Goal: Information Seeking & Learning: Learn about a topic

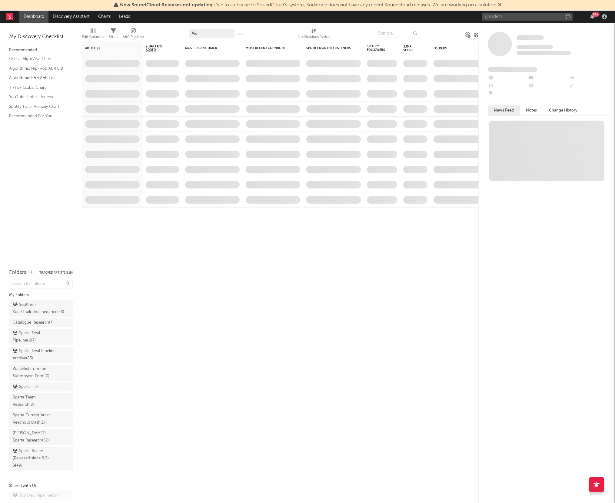
type input "sjmadeit"
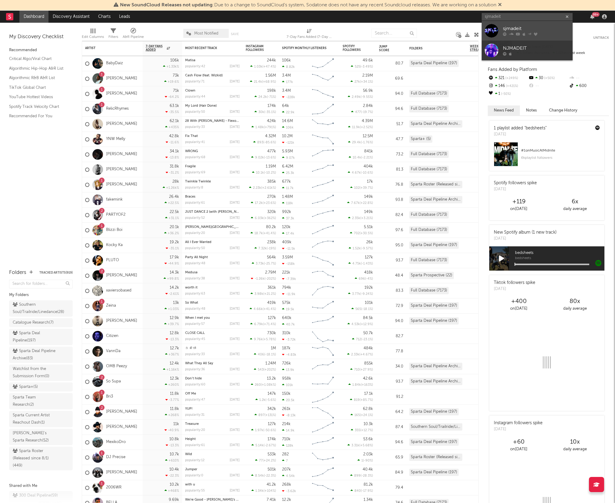
click at [498, 38] on link "sjmadeit" at bounding box center [527, 31] width 91 height 20
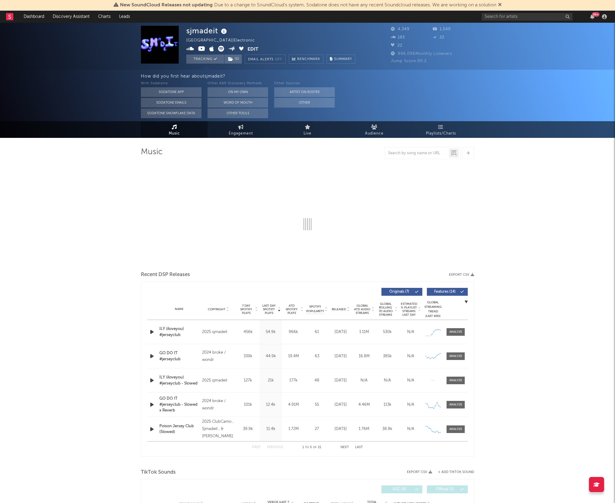
select select "1w"
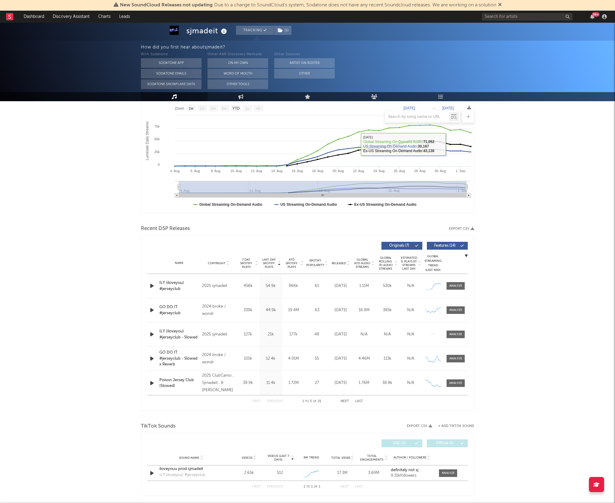
scroll to position [95, 0]
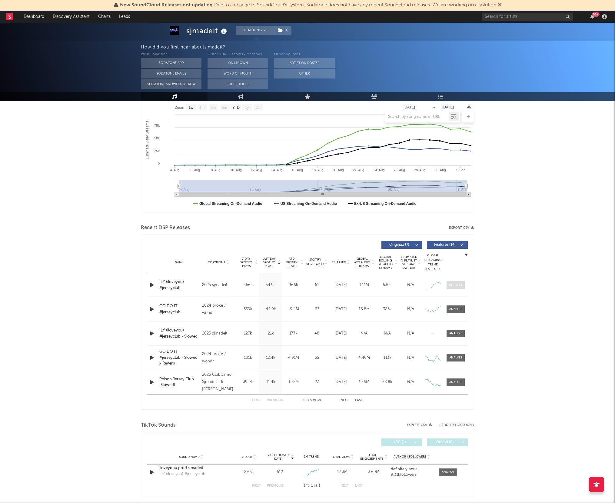
click at [456, 286] on div at bounding box center [455, 285] width 13 height 5
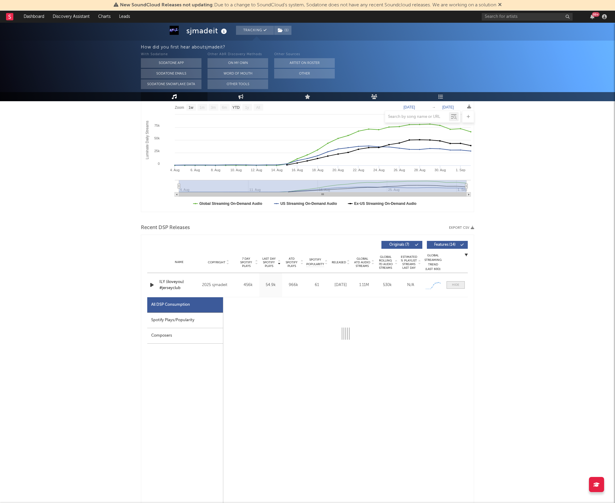
select select "1w"
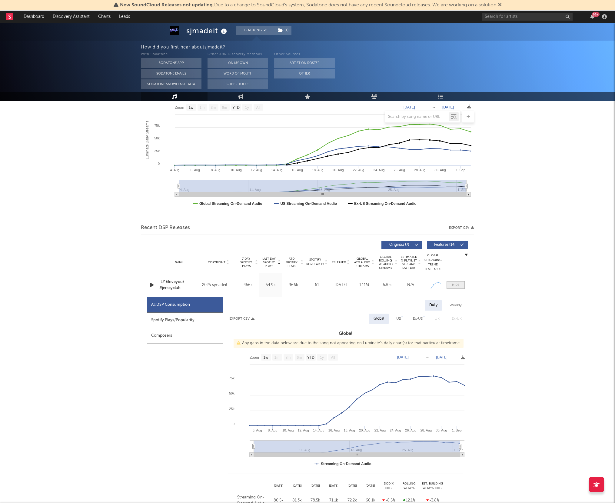
click at [456, 286] on div at bounding box center [455, 285] width 7 height 5
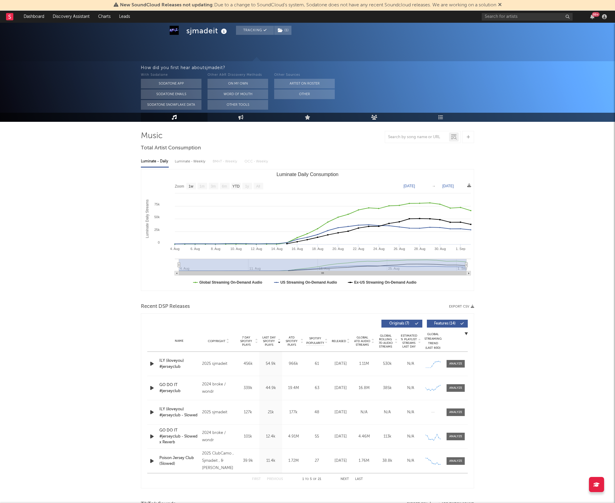
scroll to position [15, 0]
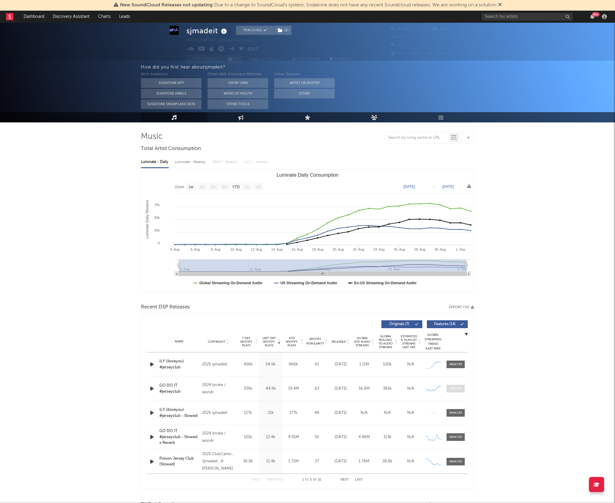
click at [455, 388] on div at bounding box center [455, 388] width 13 height 5
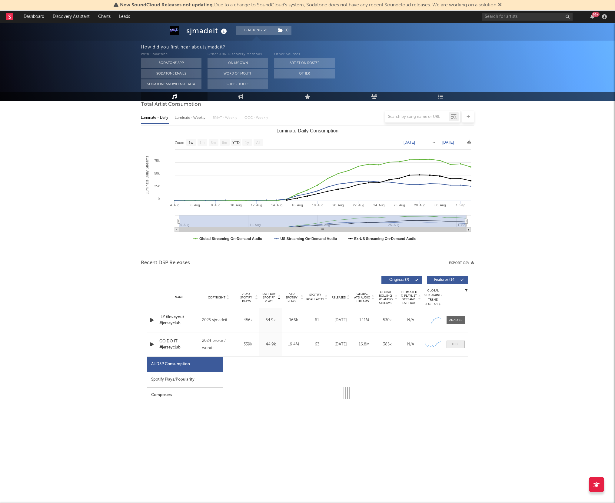
select select "6m"
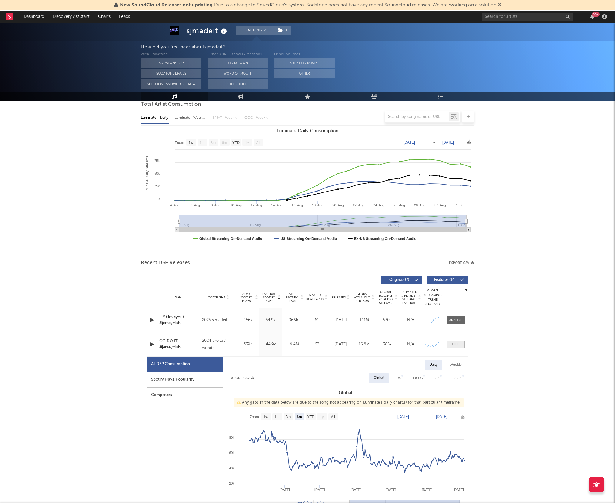
scroll to position [72, 0]
